Goal: Find contact information: Find contact information

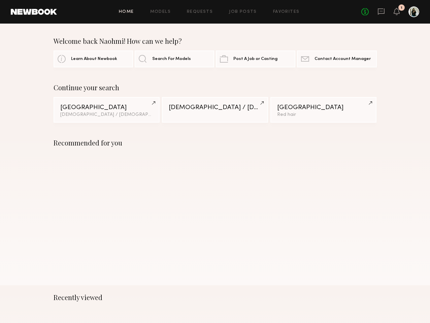
scroll to position [0, 0]
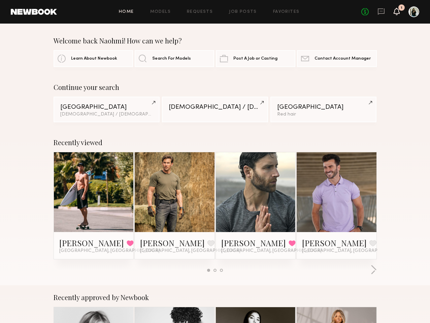
click at [397, 11] on icon at bounding box center [396, 11] width 5 height 5
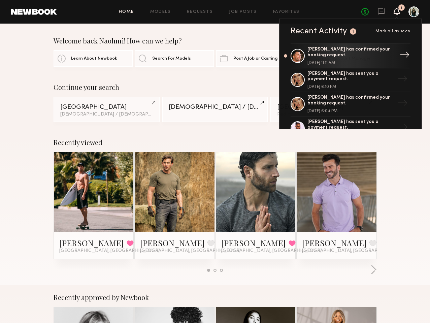
click at [367, 53] on div "[PERSON_NAME] has confirmed your booking request." at bounding box center [350, 52] width 87 height 11
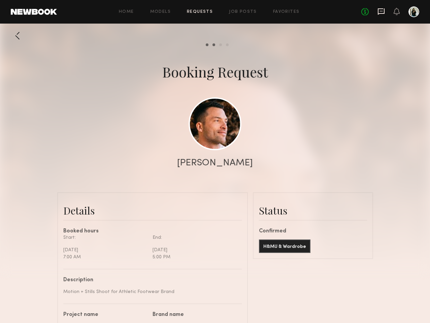
scroll to position [477, 0]
click at [381, 10] on icon at bounding box center [380, 11] width 7 height 7
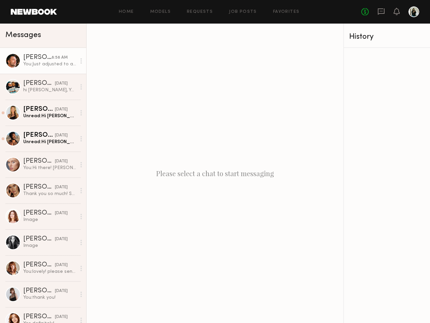
click at [52, 56] on div "8:58 AM" at bounding box center [59, 58] width 16 height 6
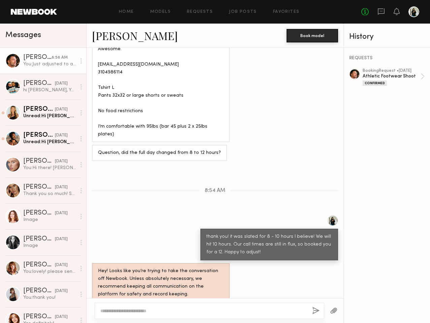
scroll to position [328, 0]
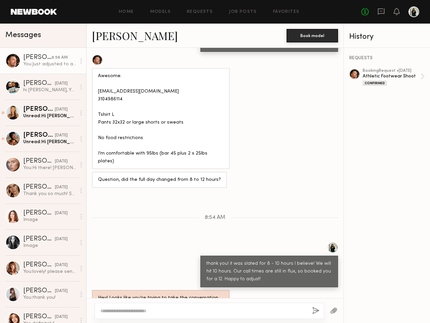
click at [119, 82] on div "Awesome. [EMAIL_ADDRESS][DOMAIN_NAME] 3104986114 Tshirt L Pants 32x32 or large …" at bounding box center [160, 118] width 125 height 93
drag, startPoint x: 148, startPoint y: 75, endPoint x: 89, endPoint y: 74, distance: 58.9
click at [89, 74] on div "Awesome. [EMAIL_ADDRESS][DOMAIN_NAME] 3104986114 Tshirt L Pants 32x32 or large …" at bounding box center [214, 112] width 257 height 114
copy div "[EMAIL_ADDRESS][DOMAIN_NAME]"
drag, startPoint x: 125, startPoint y: 84, endPoint x: 95, endPoint y: 85, distance: 30.6
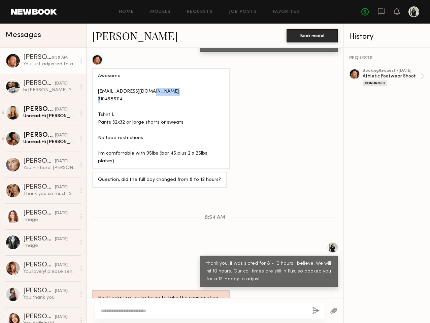
click at [95, 85] on div "Awesome. [EMAIL_ADDRESS][DOMAIN_NAME] 3104986114 Tshirt L Pants 32x32 or large …" at bounding box center [161, 118] width 138 height 101
copy div "3104986114"
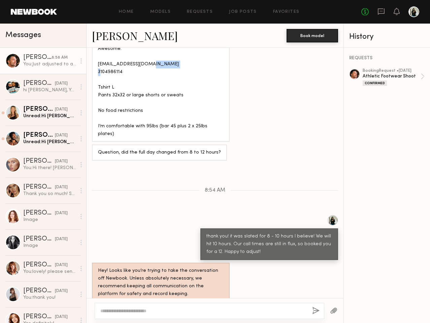
scroll to position [355, 0]
